Goal: Task Accomplishment & Management: Use online tool/utility

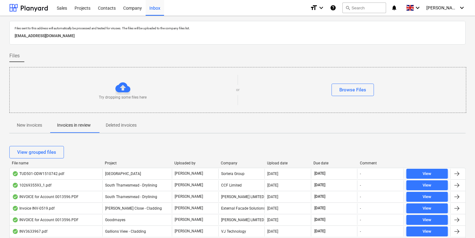
click at [27, 124] on p "New invoices" at bounding box center [29, 125] width 25 height 7
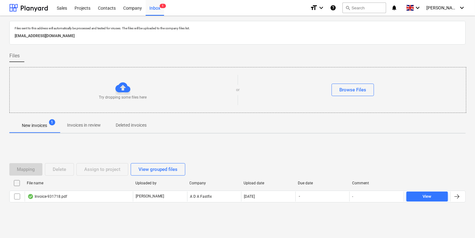
click at [90, 123] on p "Invoices in review" at bounding box center [84, 125] width 34 height 7
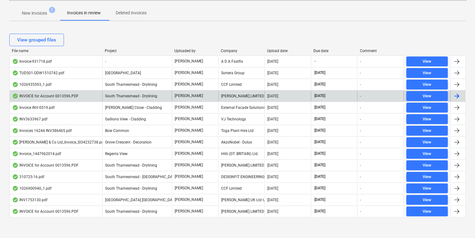
scroll to position [112, 0]
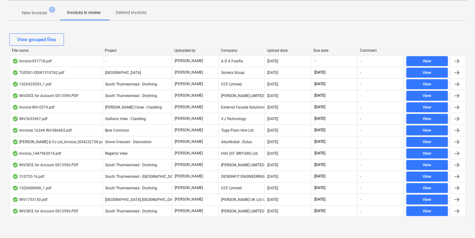
drag, startPoint x: 32, startPoint y: 14, endPoint x: 14, endPoint y: 17, distance: 18.4
click at [32, 14] on p "New invoices" at bounding box center [34, 13] width 25 height 7
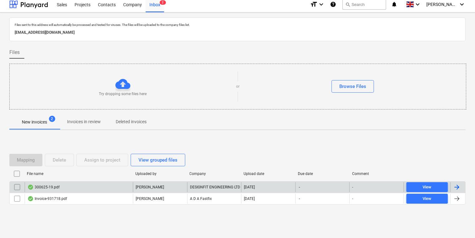
click at [69, 185] on div "300625-19.pdf" at bounding box center [79, 187] width 108 height 10
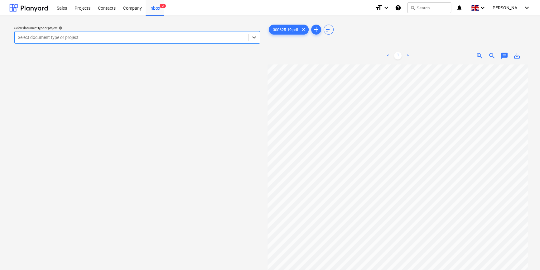
click at [113, 31] on p "Select document type or project help" at bounding box center [137, 28] width 246 height 5
click at [112, 36] on div at bounding box center [131, 37] width 227 height 6
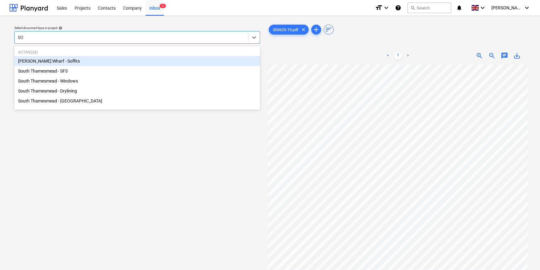
type input "SOU"
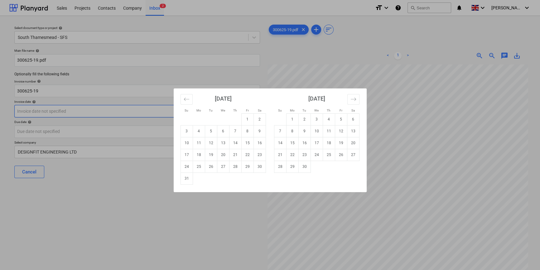
click at [109, 111] on body "Sales Projects Contacts Company Inbox 2 format_size keyboard_arrow_down help se…" at bounding box center [270, 135] width 540 height 270
click at [186, 98] on icon "Move backward to switch to the previous month." at bounding box center [187, 99] width 6 height 6
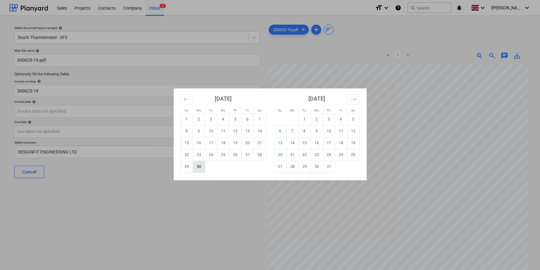
click at [200, 165] on td "30" at bounding box center [199, 167] width 12 height 12
type input "[DATE]"
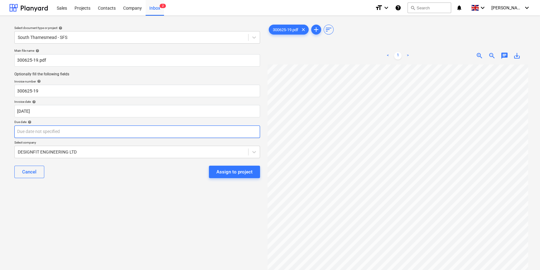
click at [159, 133] on body "Sales Projects Contacts Company Inbox 2 format_size keyboard_arrow_down help se…" at bounding box center [270, 135] width 540 height 270
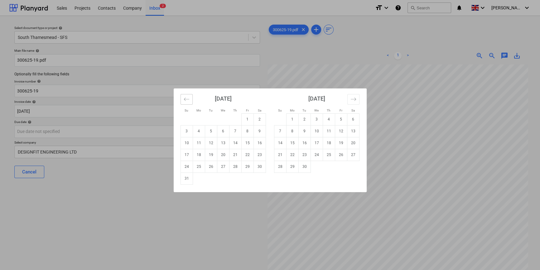
click at [187, 98] on icon "Move backward to switch to the previous month." at bounding box center [187, 99] width 6 height 6
drag, startPoint x: 281, startPoint y: 181, endPoint x: 250, endPoint y: 176, distance: 31.3
click at [256, 185] on div "[DATE] 1 2 3 4 5 6 7 8 9 10 11 12 13 14 15 16 17 18 19 20 21 22 23 24 25 26 27 …" at bounding box center [270, 141] width 193 height 104
click at [238, 165] on td "31" at bounding box center [235, 167] width 12 height 12
type input "[DATE]"
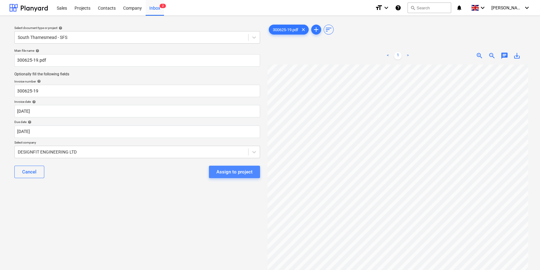
click at [230, 171] on div "Assign to project" at bounding box center [234, 172] width 36 height 8
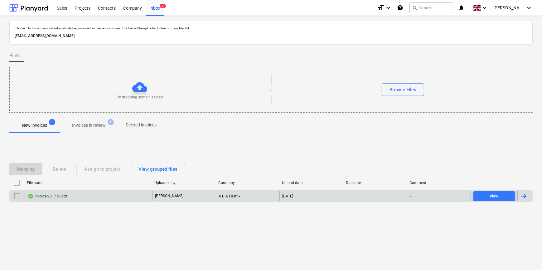
click at [46, 193] on div "Invoice-931718.pdf" at bounding box center [88, 196] width 127 height 10
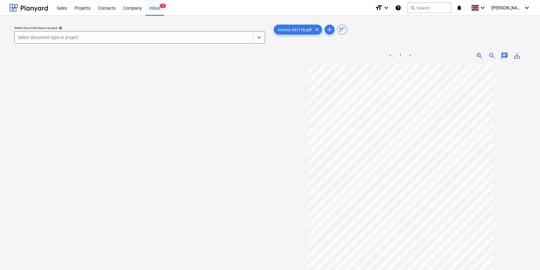
click at [172, 36] on div at bounding box center [134, 37] width 232 height 6
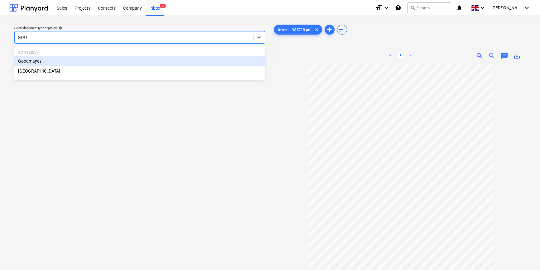
type input "GOOD"
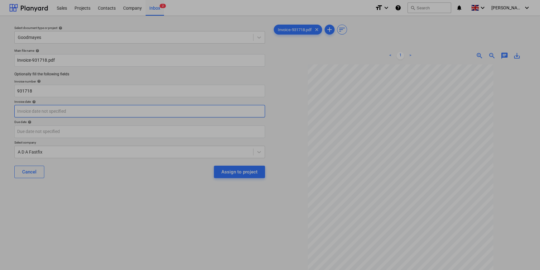
click at [147, 112] on body "Sales Projects Contacts Company Inbox 2 format_size keyboard_arrow_down help se…" at bounding box center [270, 135] width 540 height 270
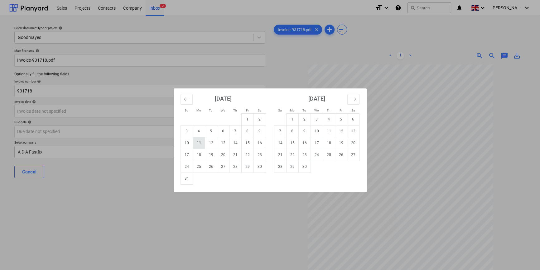
click at [202, 141] on td "11" at bounding box center [199, 143] width 12 height 12
type input "[DATE]"
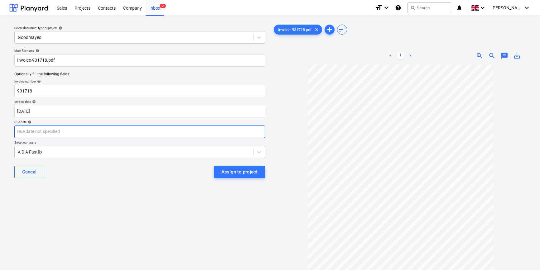
click at [200, 131] on body "Sales Projects Contacts Company Inbox 2 format_size keyboard_arrow_down help se…" at bounding box center [270, 135] width 540 height 270
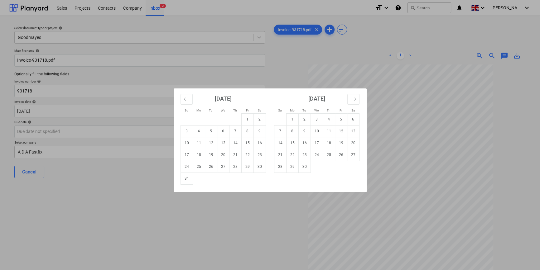
click at [304, 168] on td "30" at bounding box center [304, 167] width 12 height 12
type input "[DATE]"
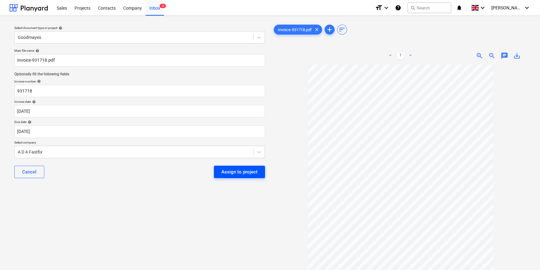
click at [240, 175] on div "Assign to project" at bounding box center [239, 172] width 36 height 8
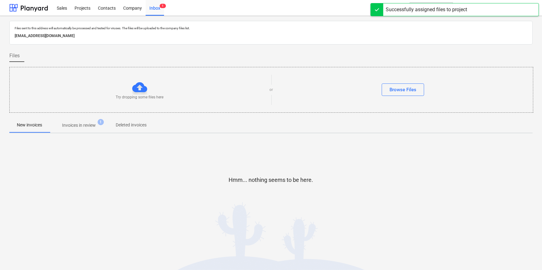
click at [81, 127] on p "Invoices in review" at bounding box center [79, 125] width 34 height 7
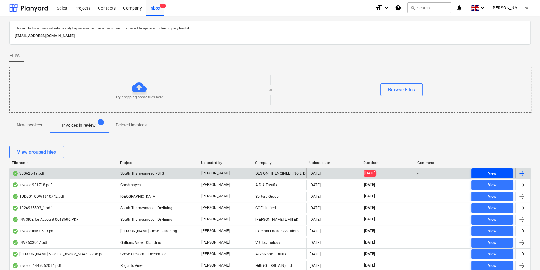
click at [474, 173] on span "View" at bounding box center [492, 173] width 36 height 7
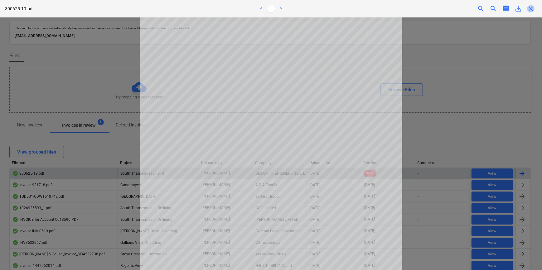
click at [474, 12] on span "close" at bounding box center [530, 8] width 7 height 7
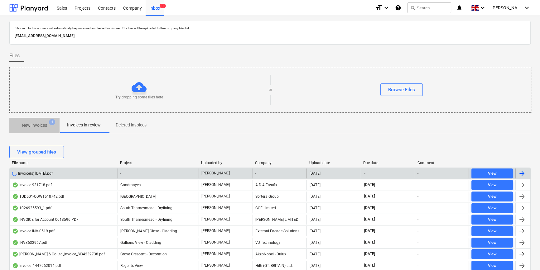
click at [36, 122] on span "New invoices 1" at bounding box center [34, 125] width 50 height 11
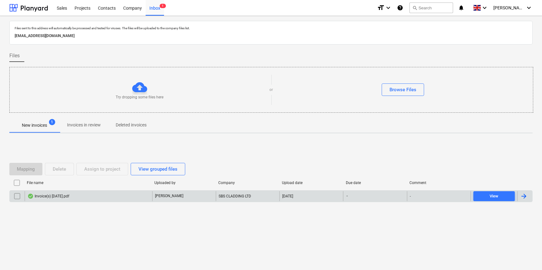
click at [91, 195] on div "Invoice(s) [DATE].pdf" at bounding box center [88, 196] width 127 height 10
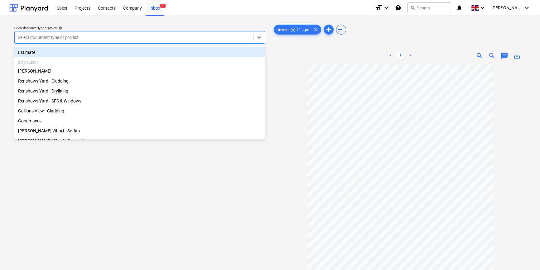
click at [124, 37] on div at bounding box center [134, 37] width 232 height 6
type input "sou"
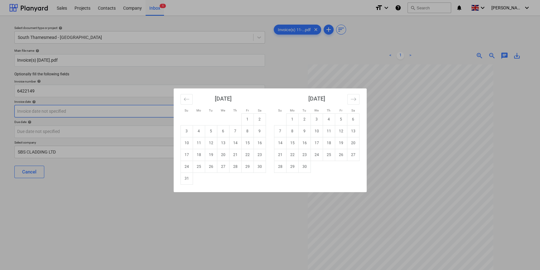
click at [98, 109] on body "Sales Projects Contacts Company Inbox 1 format_size keyboard_arrow_down help se…" at bounding box center [270, 135] width 540 height 270
click at [235, 129] on td "7" at bounding box center [235, 131] width 12 height 12
type input "[DATE]"
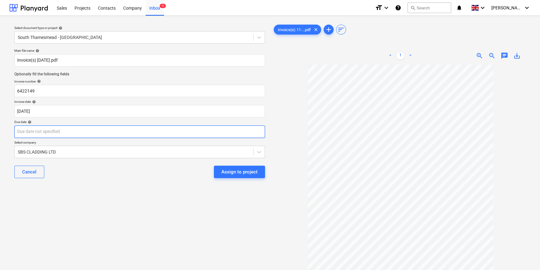
click at [188, 130] on body "Sales Projects Contacts Company Inbox 1 format_size keyboard_arrow_down help se…" at bounding box center [270, 135] width 540 height 270
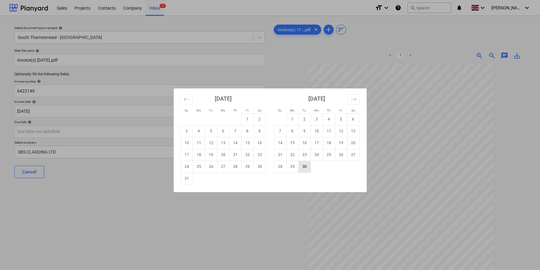
click at [305, 167] on td "30" at bounding box center [304, 167] width 12 height 12
type input "[DATE]"
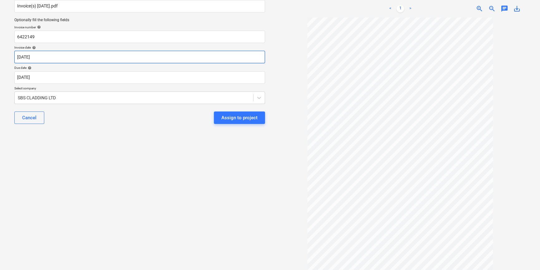
click at [60, 56] on body "Sales Projects Contacts Company Inbox 1 format_size keyboard_arrow_down help se…" at bounding box center [270, 81] width 540 height 270
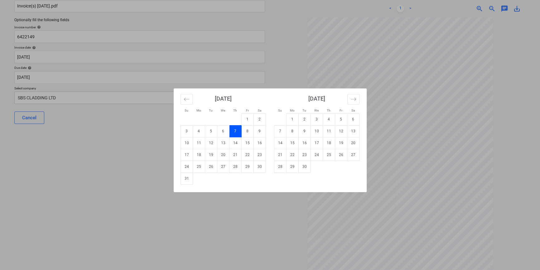
click at [246, 132] on td "8" at bounding box center [247, 131] width 12 height 12
type input "[DATE]"
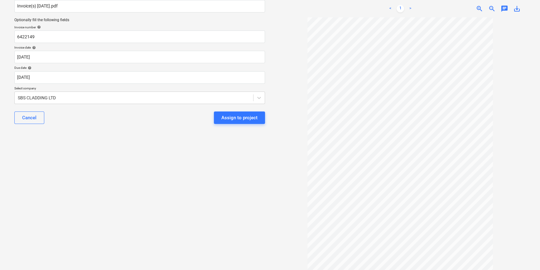
scroll to position [10, 0]
click at [226, 121] on div "Assign to project" at bounding box center [239, 118] width 36 height 8
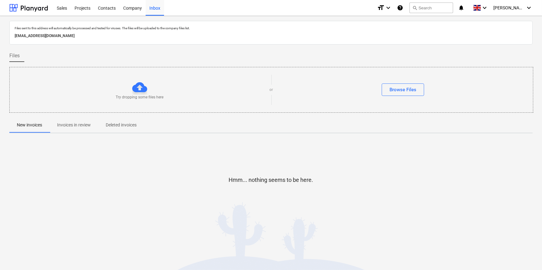
click at [77, 124] on p "Invoices in review" at bounding box center [74, 125] width 34 height 7
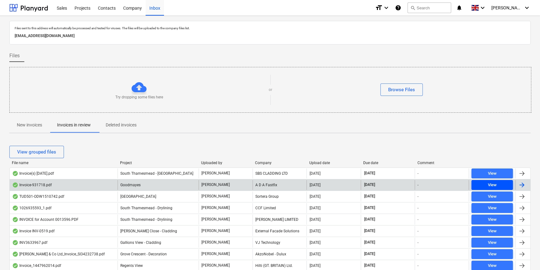
drag, startPoint x: 483, startPoint y: 181, endPoint x: 484, endPoint y: 187, distance: 5.7
click at [474, 187] on span "View" at bounding box center [492, 185] width 36 height 7
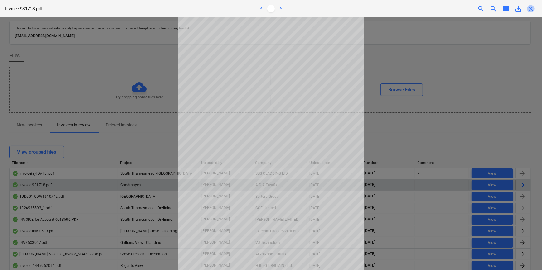
click at [474, 10] on span "close" at bounding box center [530, 8] width 7 height 7
